Goal: Information Seeking & Learning: Learn about a topic

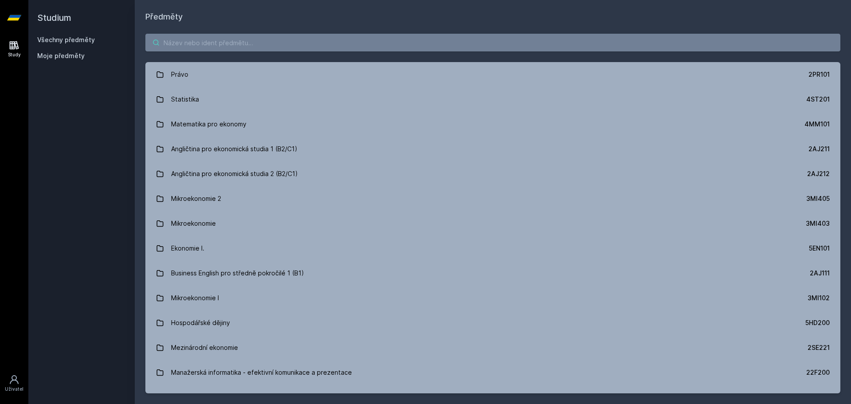
click at [175, 36] on input "search" at bounding box center [492, 43] width 695 height 18
paste input "5HD345"
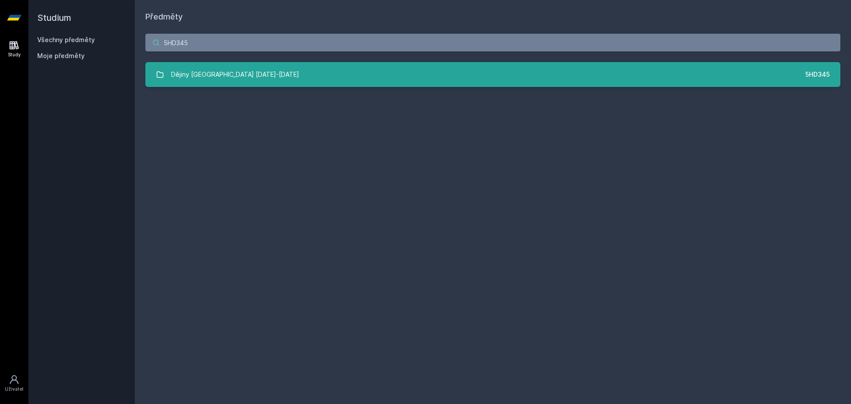
type input "5HD345"
click at [232, 80] on div "Dějiny [GEOGRAPHIC_DATA] [DATE]-[DATE]" at bounding box center [235, 75] width 128 height 18
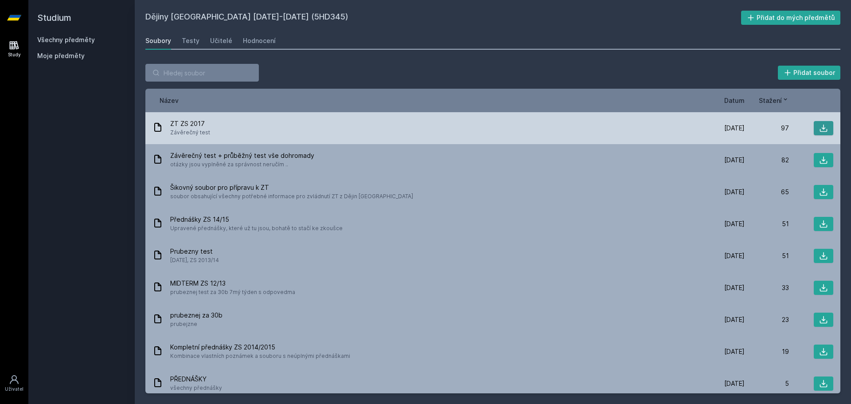
click at [820, 125] on icon at bounding box center [824, 128] width 9 height 9
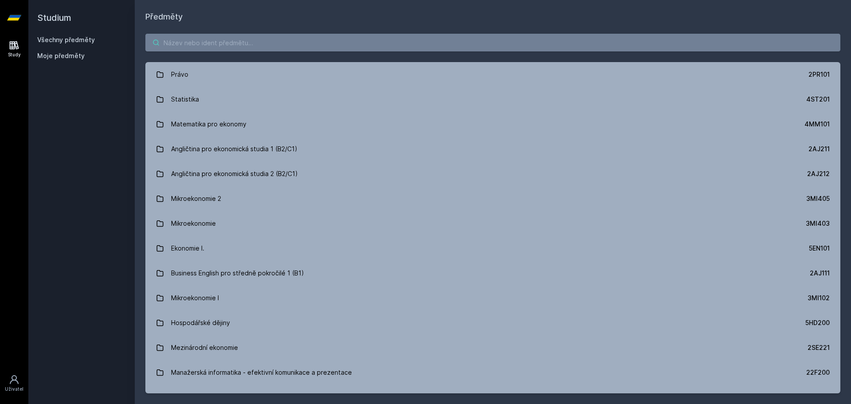
click at [219, 45] on input "search" at bounding box center [492, 43] width 695 height 18
paste input "5HD403"
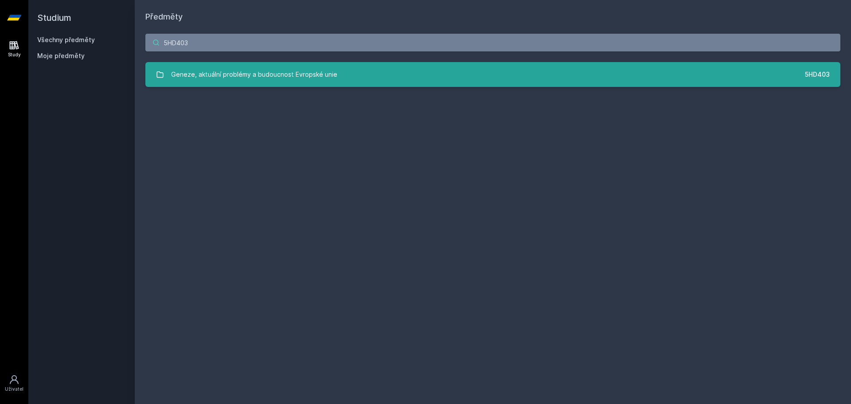
type input "5HD403"
click at [293, 75] on div "Geneze, aktuální problémy a budoucnost Evropské unie" at bounding box center [254, 75] width 166 height 18
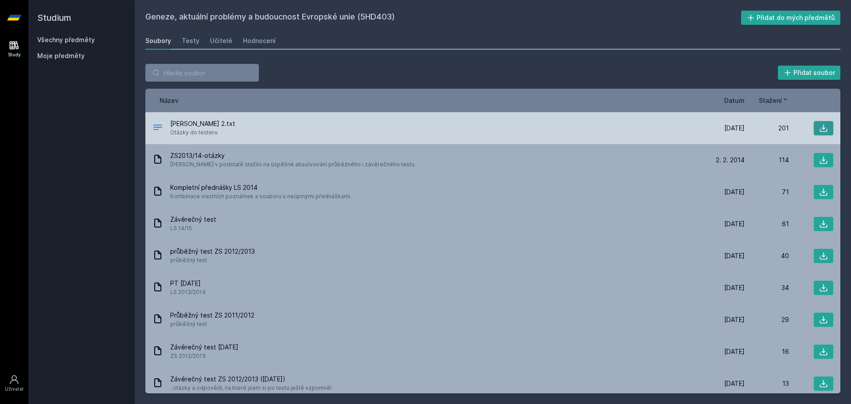
click at [820, 131] on icon at bounding box center [824, 128] width 9 height 9
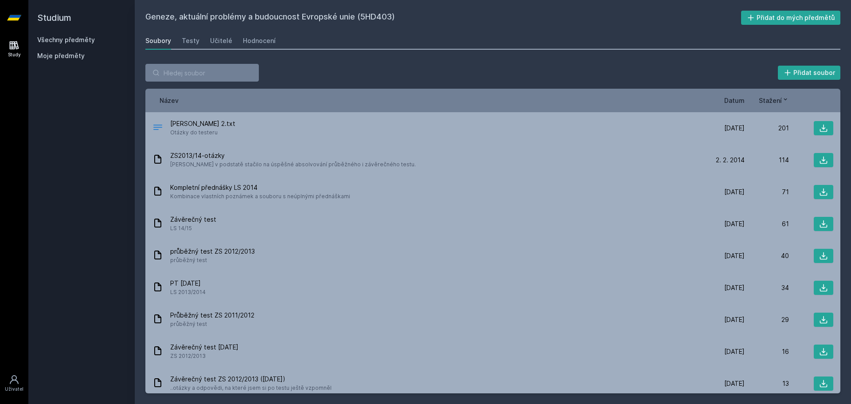
click at [743, 97] on span "Datum" at bounding box center [735, 100] width 20 height 9
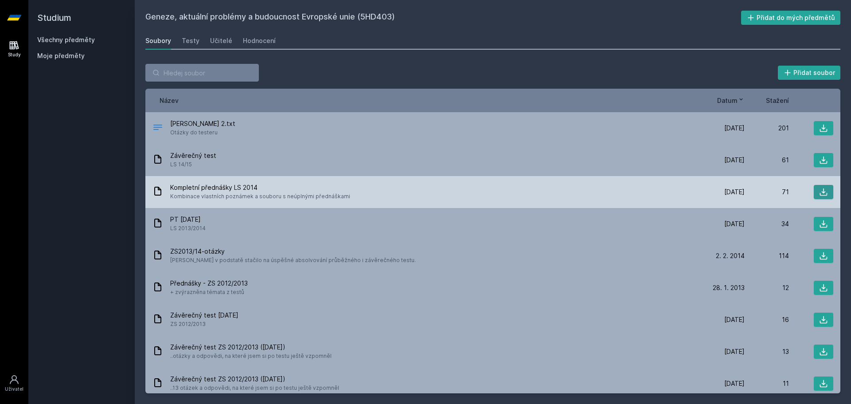
click at [815, 192] on button at bounding box center [824, 192] width 20 height 14
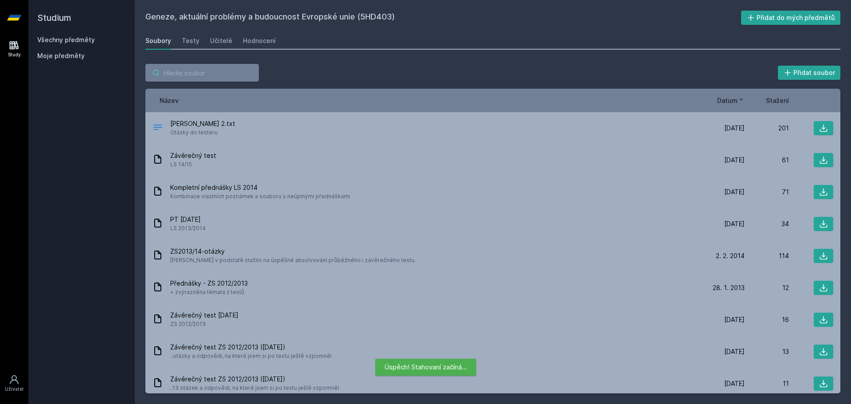
click at [206, 69] on input "search" at bounding box center [202, 73] width 114 height 18
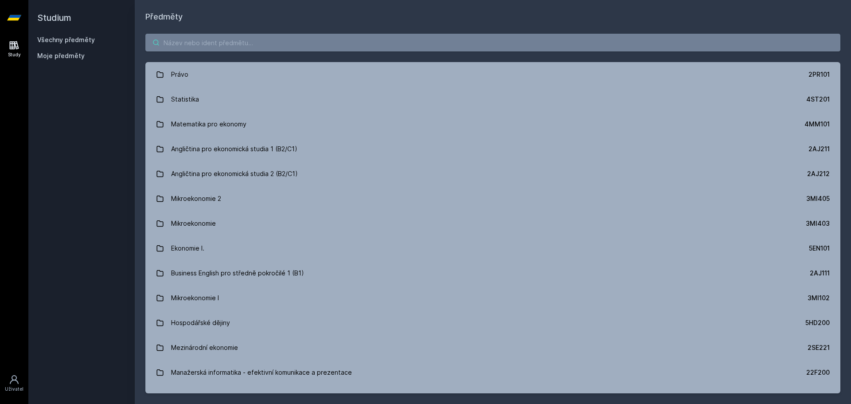
click at [181, 42] on input "search" at bounding box center [492, 43] width 695 height 18
paste input "5HD337"
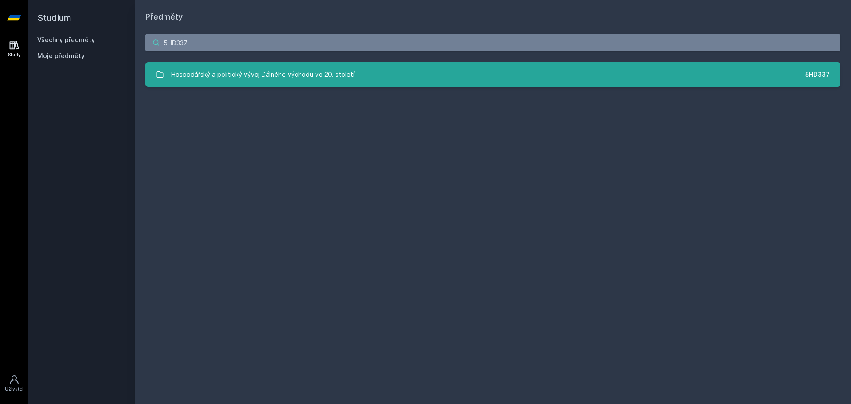
type input "5HD337"
click at [203, 70] on div "Hospodářský a politický vývoj Dálného východu ve 20. století" at bounding box center [263, 75] width 184 height 18
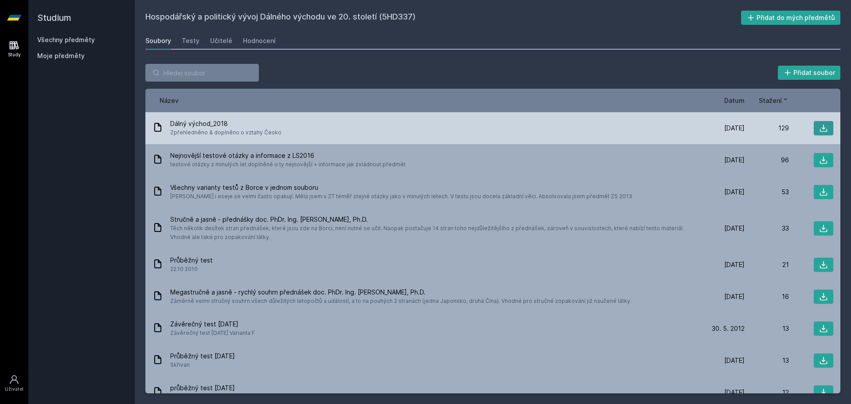
click at [825, 129] on button at bounding box center [824, 128] width 20 height 14
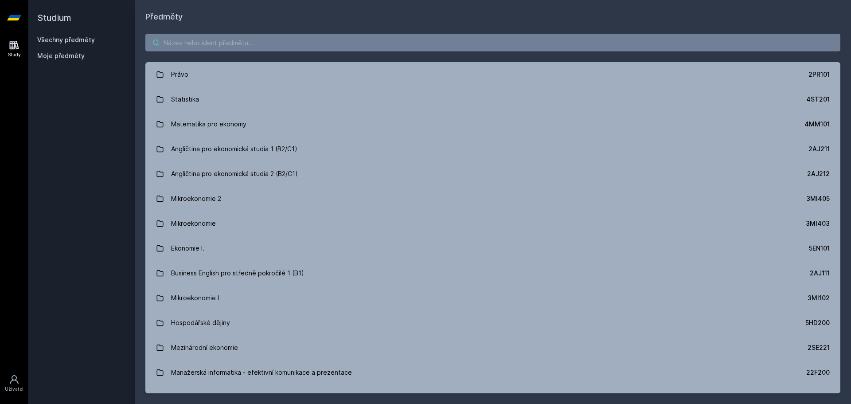
click at [178, 51] on input "search" at bounding box center [492, 43] width 695 height 18
paste input "5HP202"
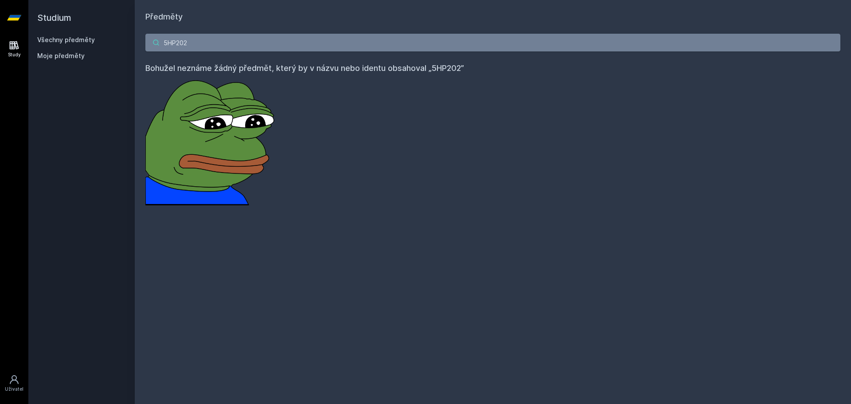
type input "5HP202"
